Goal: Information Seeking & Learning: Learn about a topic

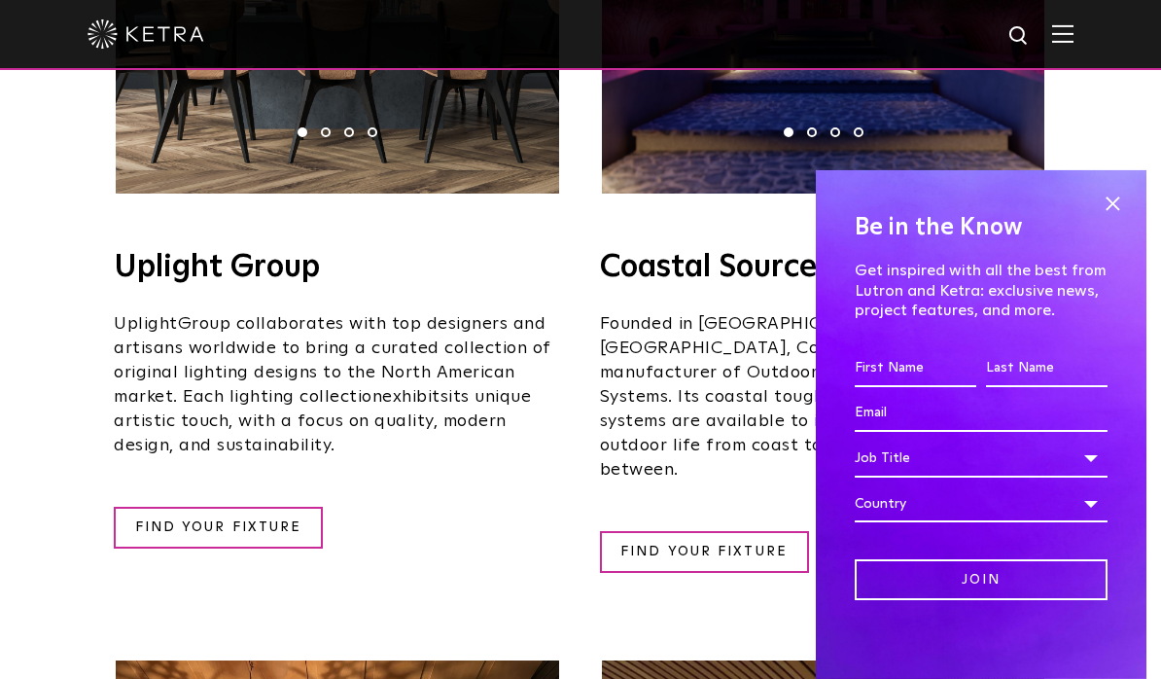
scroll to position [713, 0]
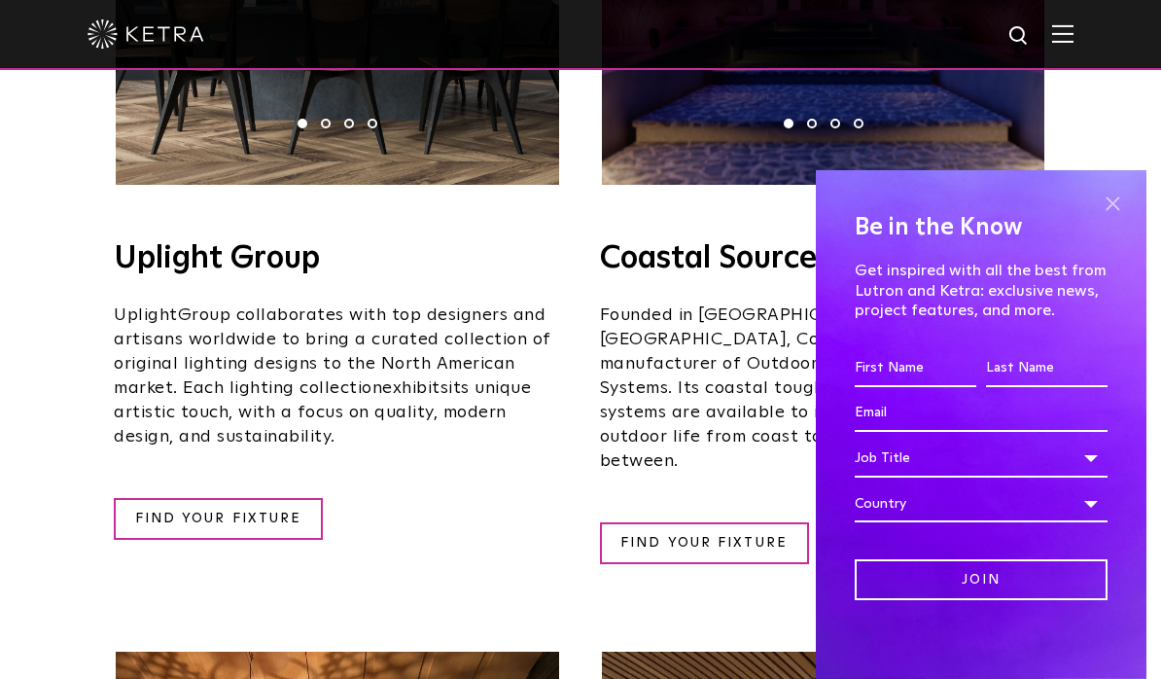
click at [1117, 219] on span at bounding box center [1112, 204] width 29 height 29
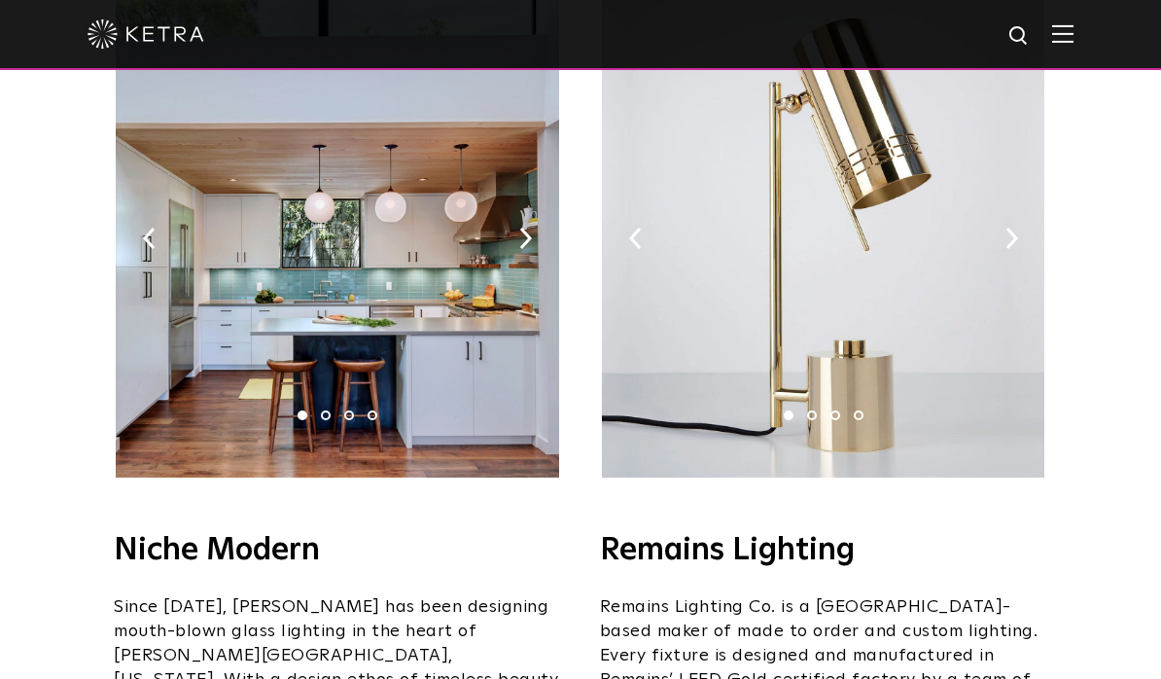
scroll to position [2326, 0]
click at [520, 229] on img at bounding box center [525, 239] width 13 height 21
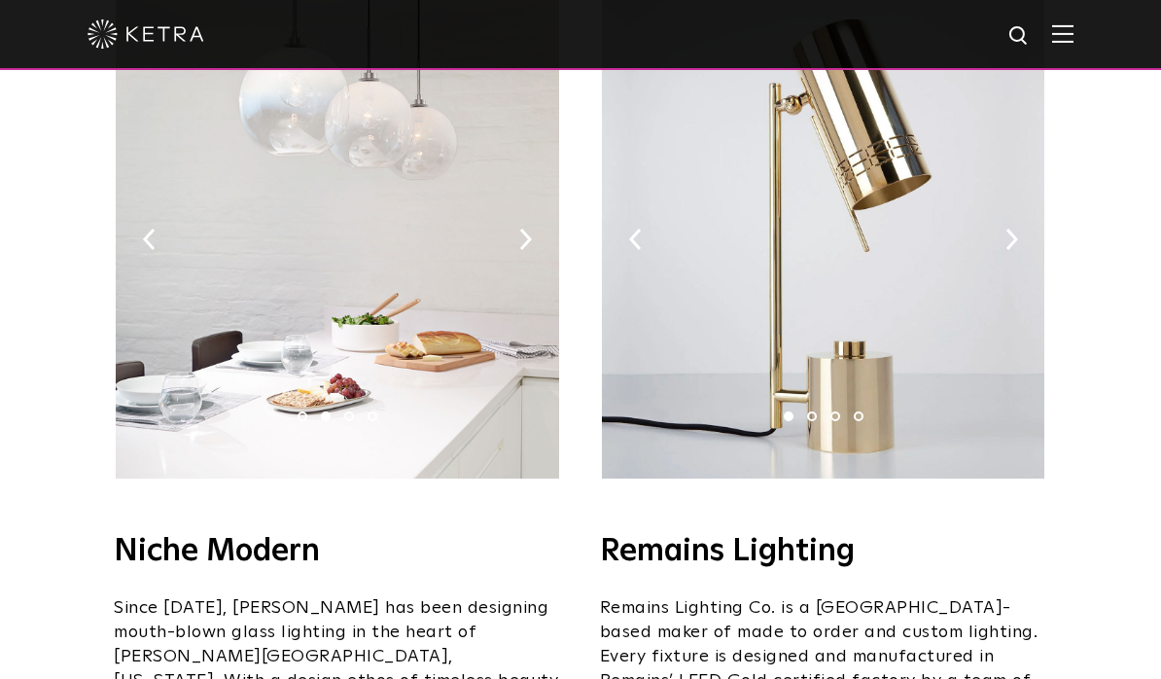
click at [514, 232] on img at bounding box center [337, 235] width 443 height 486
click at [531, 227] on img at bounding box center [337, 235] width 443 height 486
click at [143, 229] on img at bounding box center [149, 239] width 13 height 21
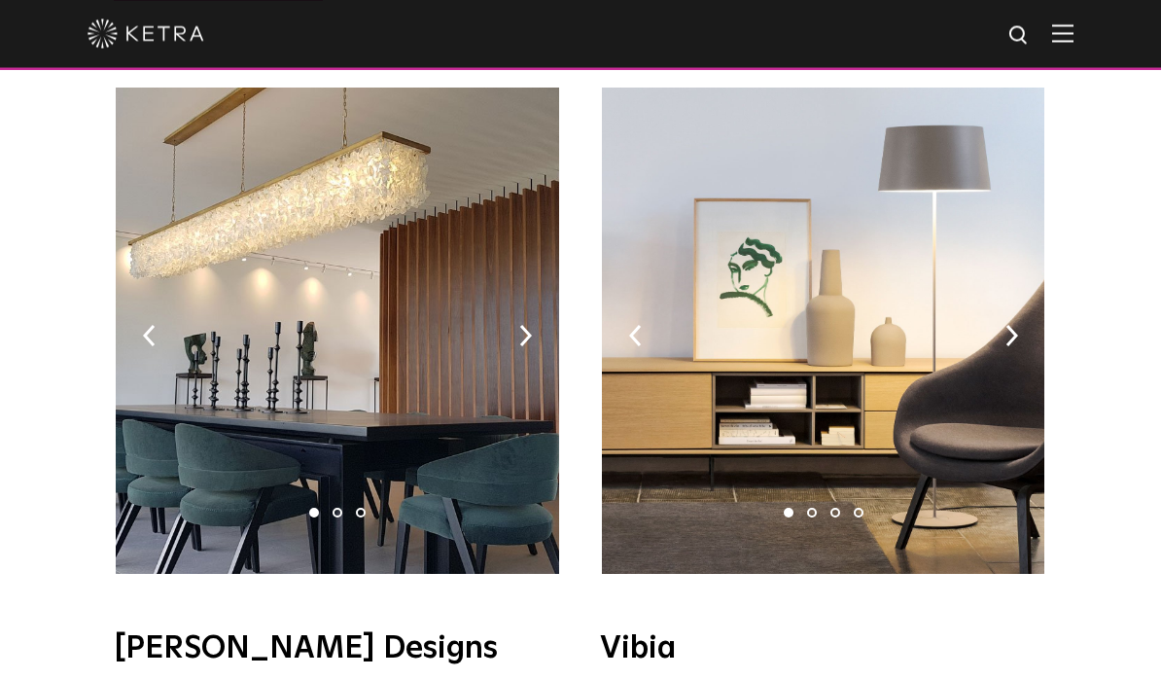
scroll to position [3204, 0]
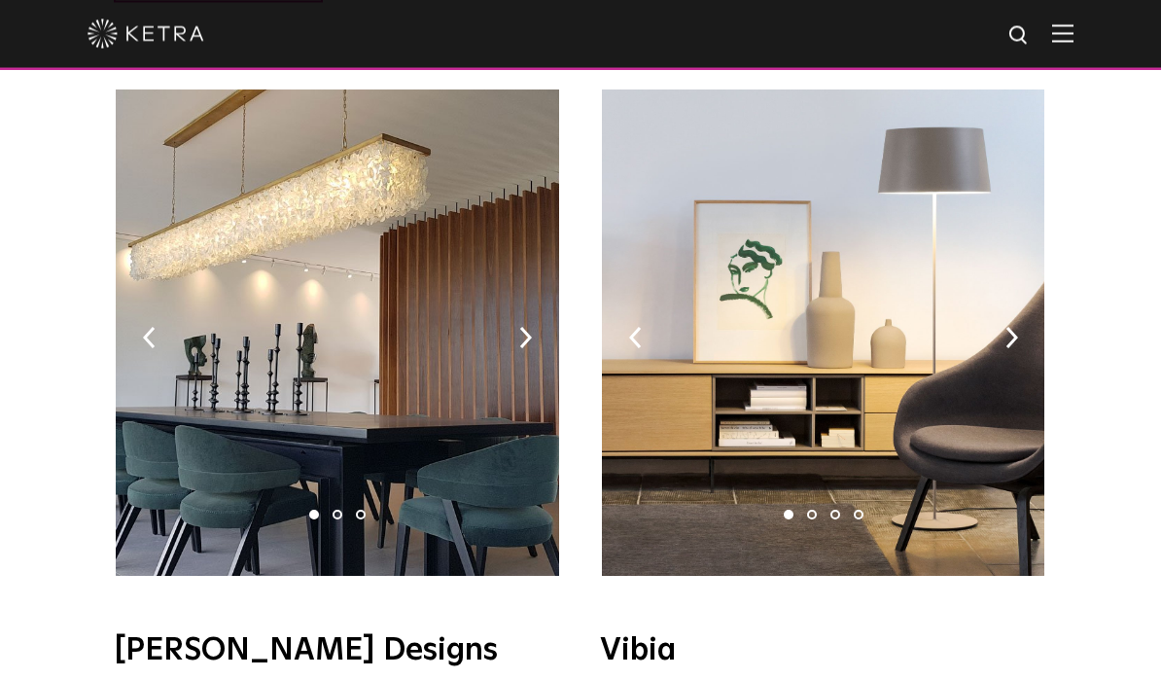
click at [534, 290] on img at bounding box center [337, 333] width 443 height 486
click at [538, 285] on img at bounding box center [337, 333] width 443 height 486
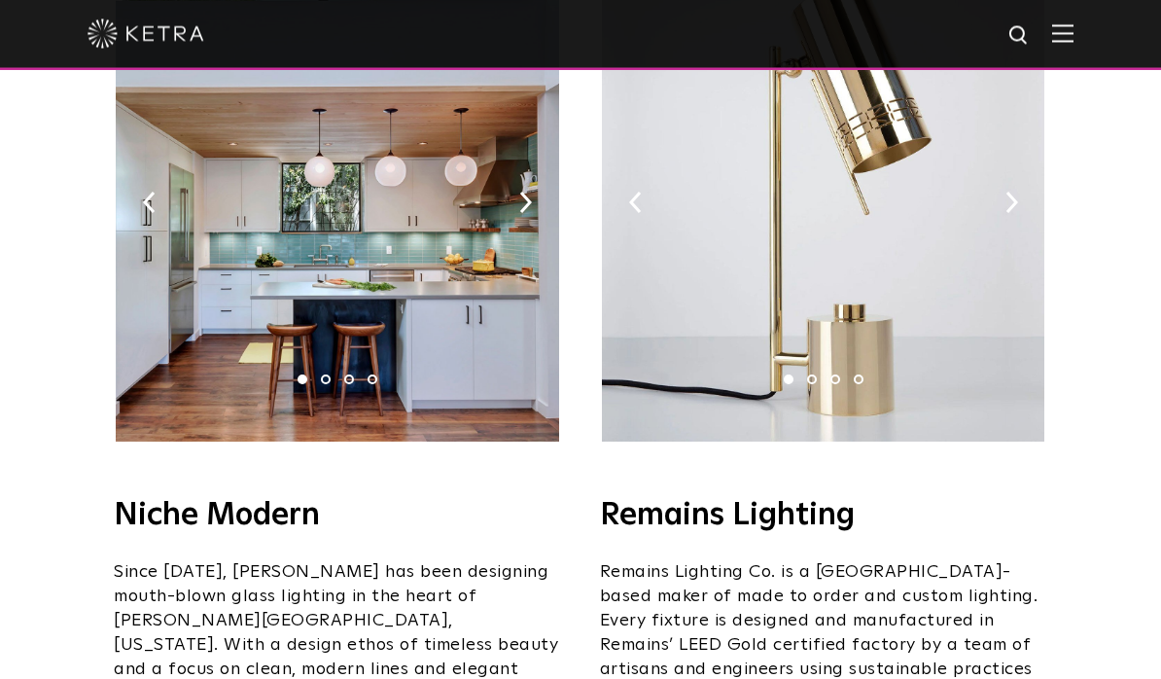
scroll to position [2296, 0]
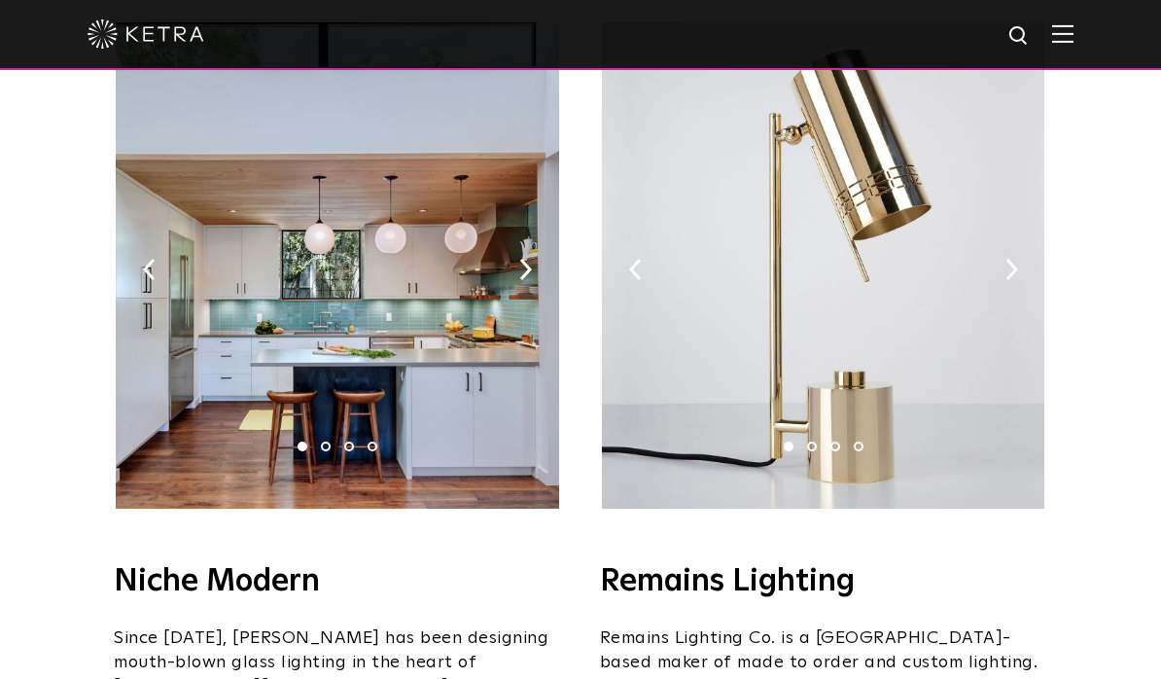
click at [516, 228] on img at bounding box center [337, 265] width 443 height 486
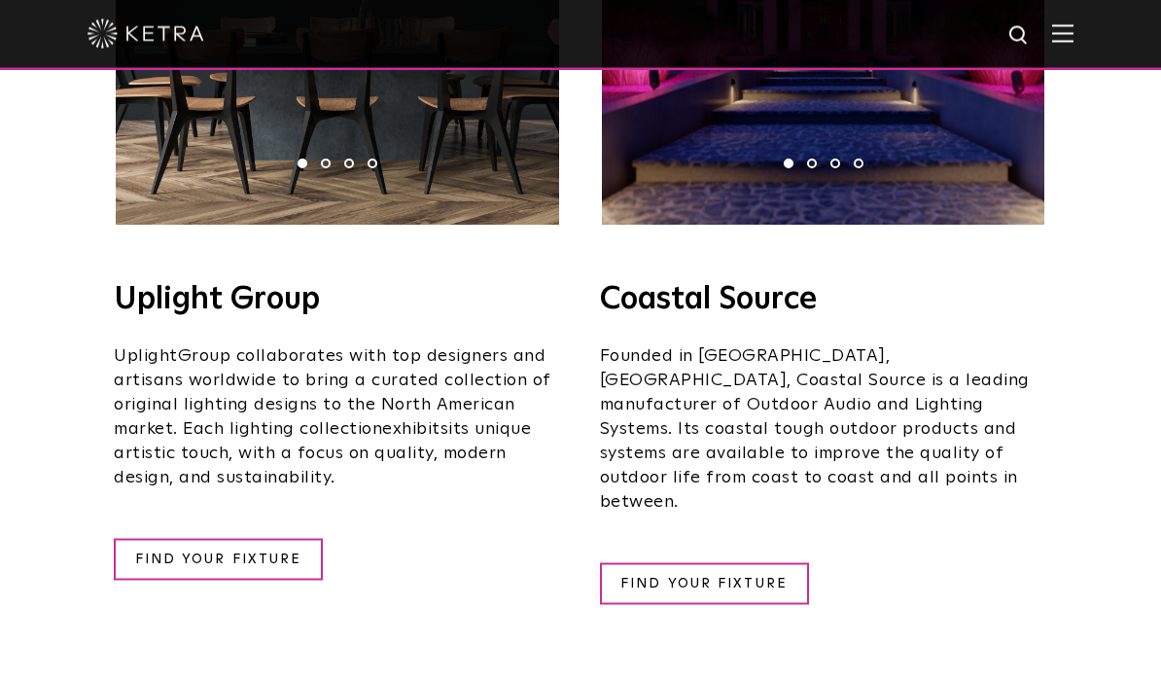
scroll to position [651, 0]
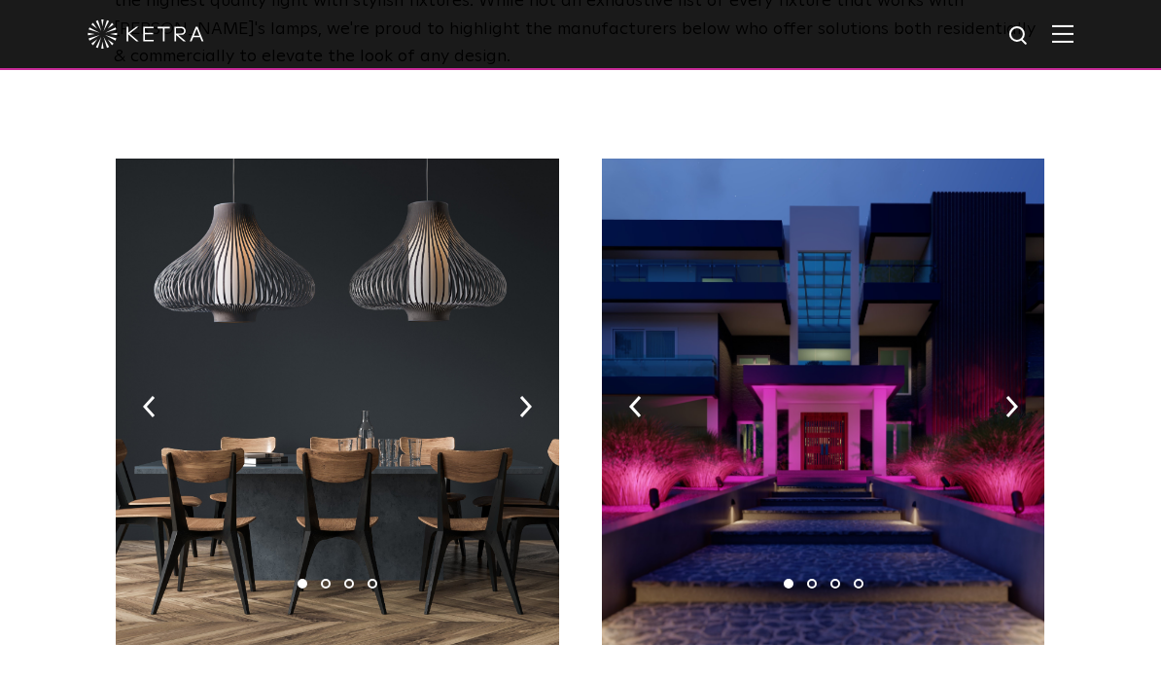
scroll to position [248, 0]
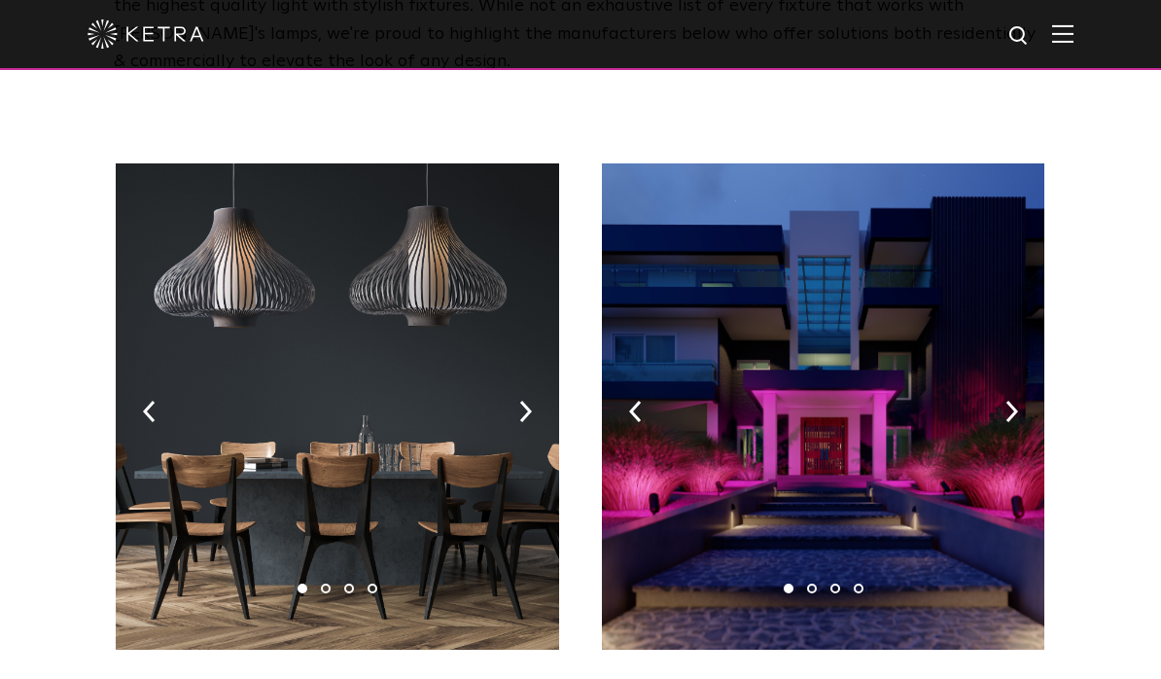
click at [1020, 405] on img at bounding box center [823, 406] width 443 height 486
click at [1016, 401] on img at bounding box center [1012, 411] width 13 height 21
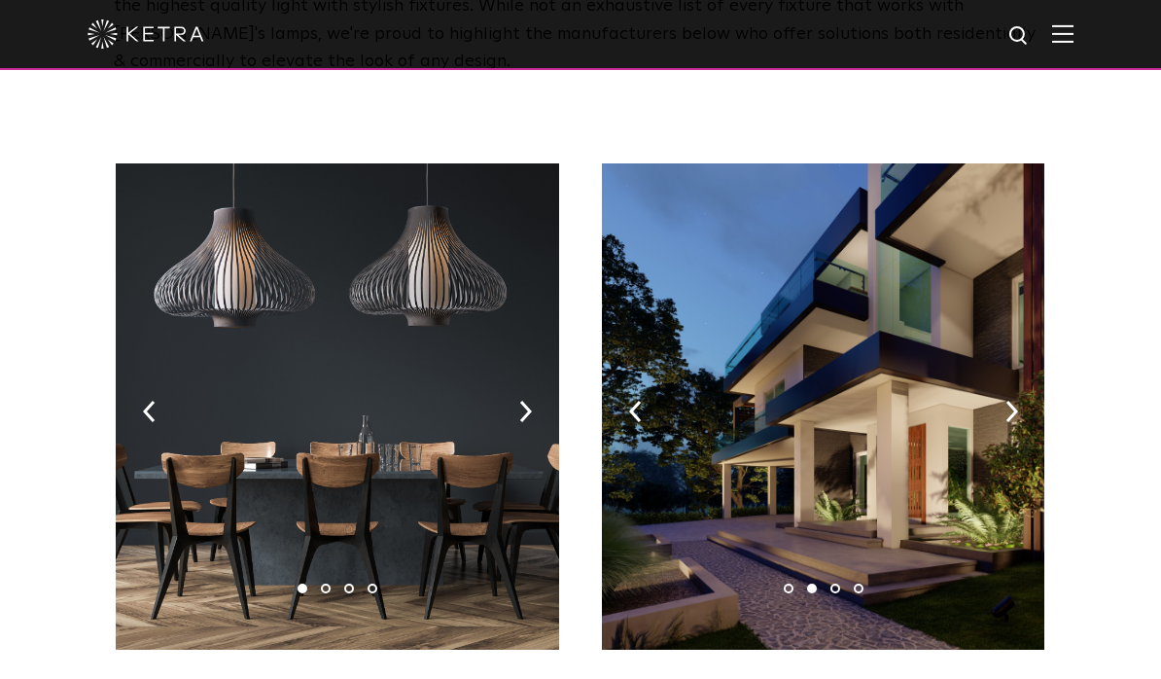
click at [1036, 418] on img at bounding box center [823, 406] width 443 height 486
click at [1033, 399] on img at bounding box center [823, 406] width 443 height 486
click at [1012, 409] on img at bounding box center [1012, 411] width 13 height 21
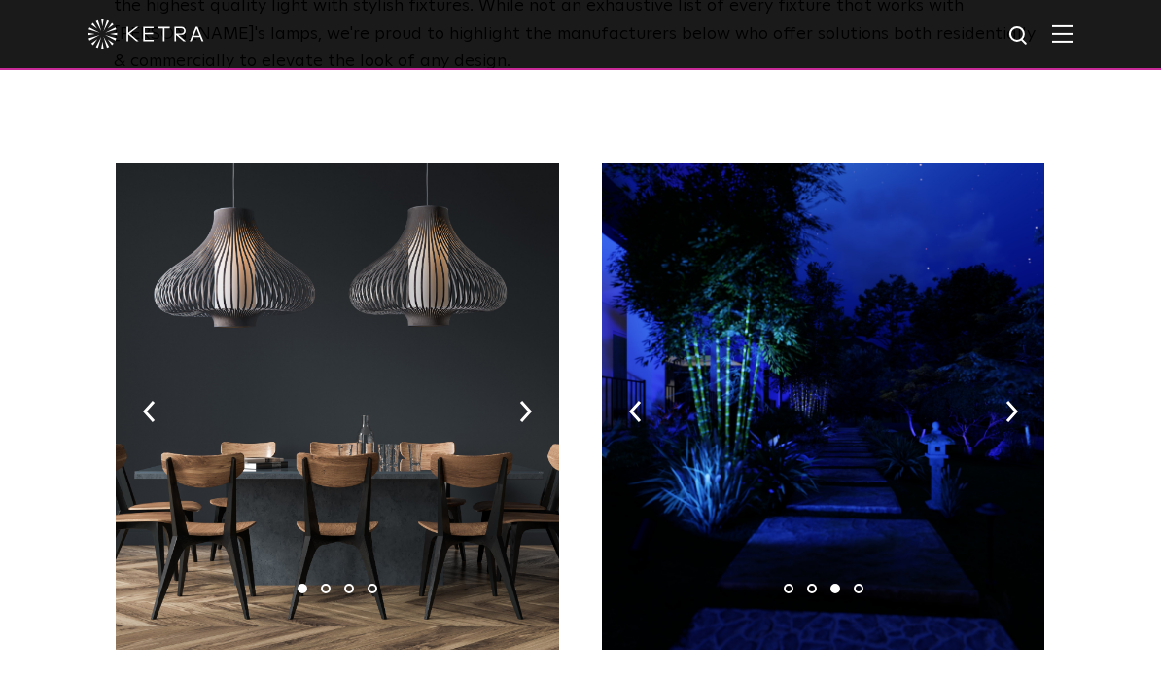
click at [999, 405] on img at bounding box center [823, 406] width 443 height 486
click at [1008, 412] on img at bounding box center [1012, 411] width 13 height 21
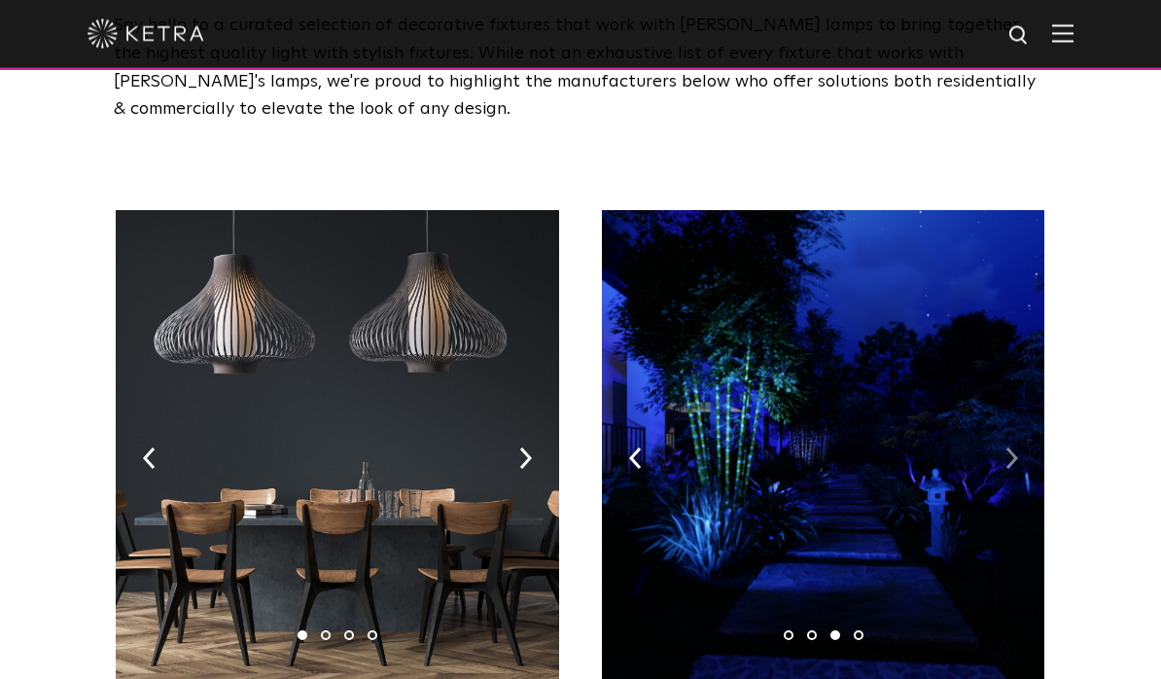
scroll to position [201, 0]
click at [520, 447] on img at bounding box center [525, 457] width 13 height 21
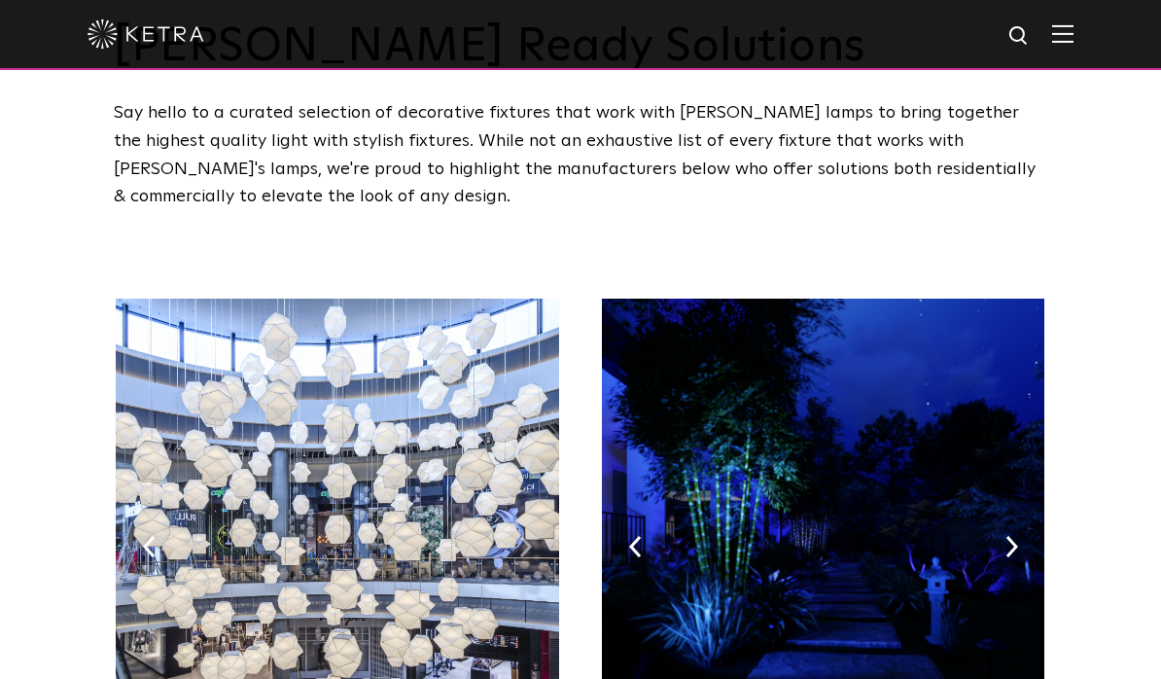
scroll to position [0, 0]
